Goal: Information Seeking & Learning: Learn about a topic

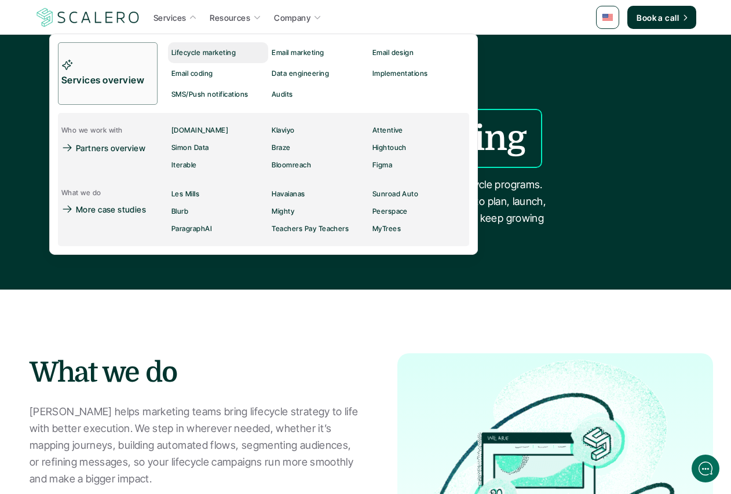
click at [188, 49] on p "Lifecycle marketing" at bounding box center [203, 53] width 64 height 8
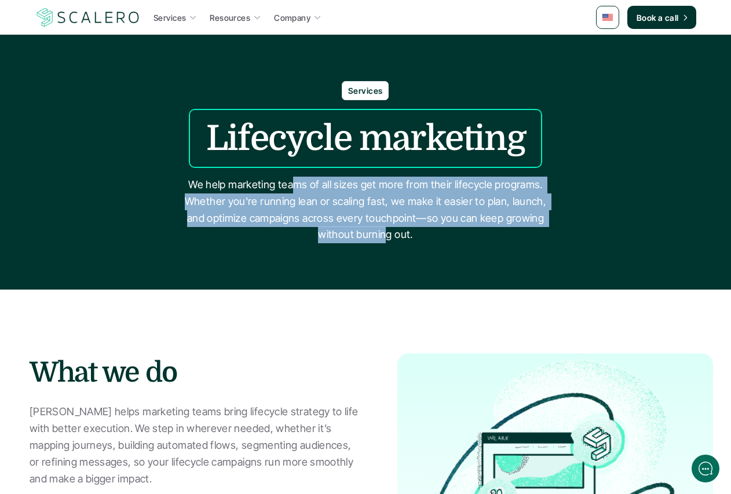
drag, startPoint x: 295, startPoint y: 185, endPoint x: 389, endPoint y: 229, distance: 103.1
click at [389, 229] on p "We help marketing teams of all sizes get more from their lifecycle programs. Wh…" at bounding box center [365, 210] width 376 height 67
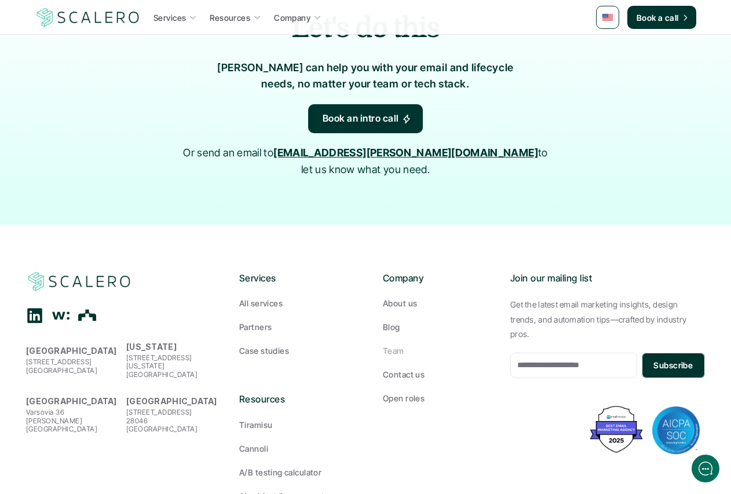
scroll to position [2607, 0]
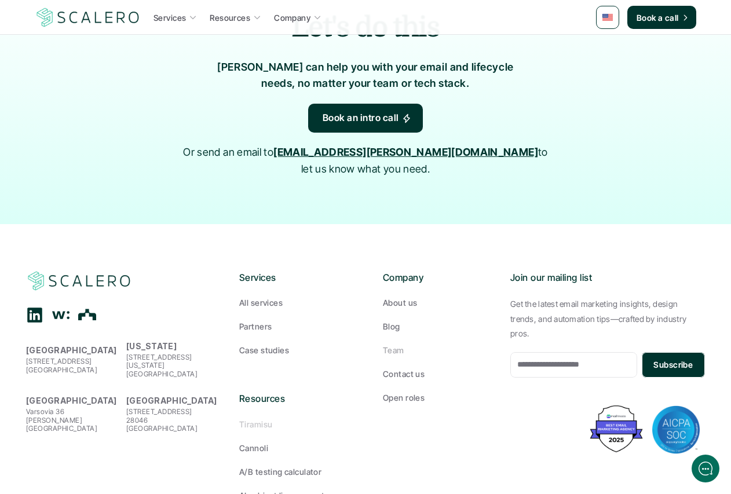
click at [265, 418] on p "Tiramisu" at bounding box center [255, 424] width 33 height 12
